Goal: Transaction & Acquisition: Purchase product/service

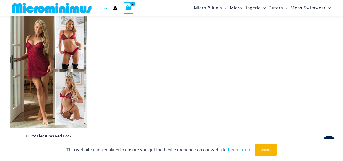
scroll to position [757, 0]
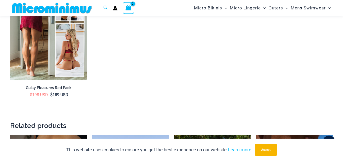
click at [69, 54] on img at bounding box center [48, 21] width 77 height 115
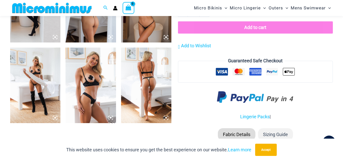
scroll to position [579, 0]
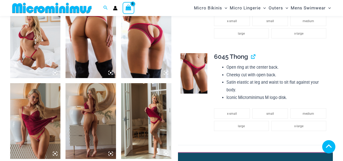
click at [31, 46] on img at bounding box center [35, 40] width 50 height 76
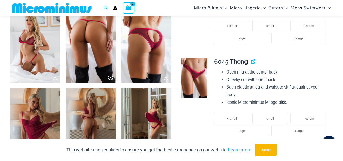
click at [54, 77] on icon at bounding box center [55, 77] width 5 height 5
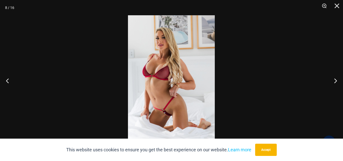
click at [182, 58] on img at bounding box center [171, 80] width 87 height 130
